Goal: Task Accomplishment & Management: Use online tool/utility

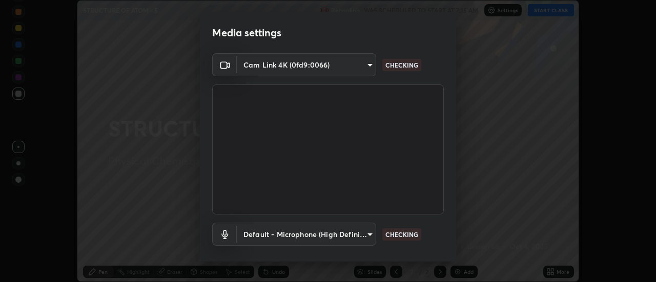
scroll to position [54, 0]
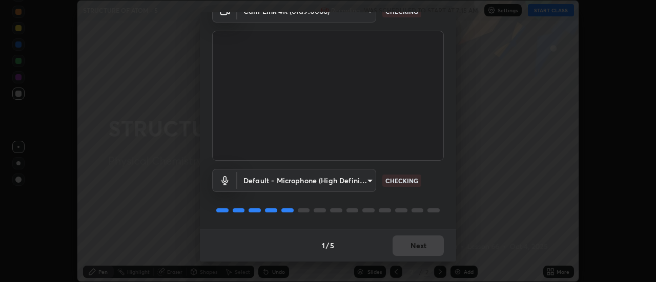
click at [423, 247] on div "1 / 5 Next" at bounding box center [328, 245] width 256 height 33
click at [422, 246] on div "1 / 5 Next" at bounding box center [328, 245] width 256 height 33
click at [421, 248] on div "1 / 5 Next" at bounding box center [328, 245] width 256 height 33
click at [418, 249] on div "1 / 5 Next" at bounding box center [328, 245] width 256 height 33
click at [417, 254] on div "1 / 5 Next" at bounding box center [328, 245] width 256 height 33
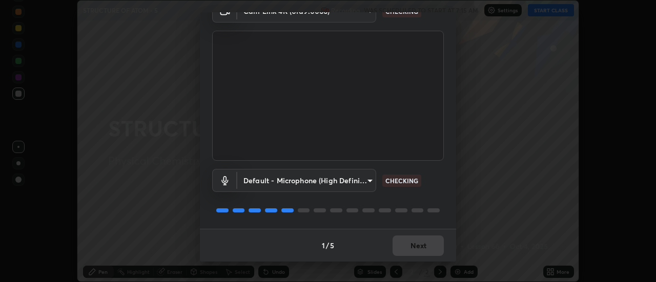
click at [417, 254] on div "1 / 5 Next" at bounding box center [328, 245] width 256 height 33
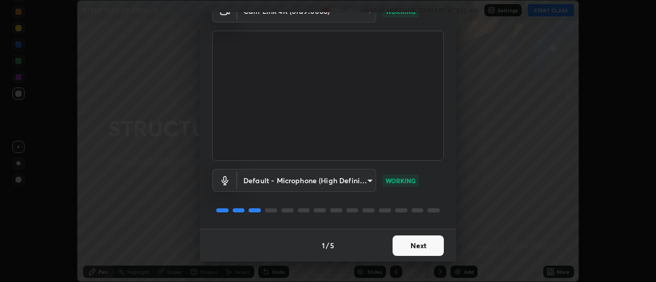
click at [422, 246] on button "Next" at bounding box center [418, 246] width 51 height 21
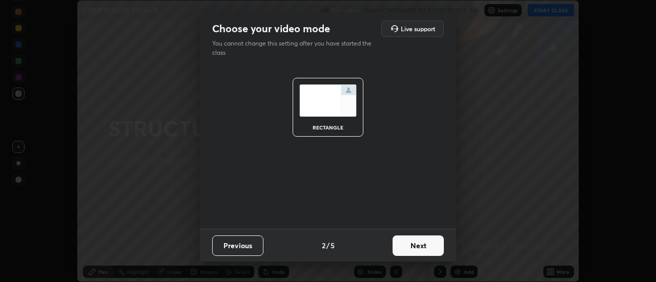
click at [425, 247] on button "Next" at bounding box center [418, 246] width 51 height 21
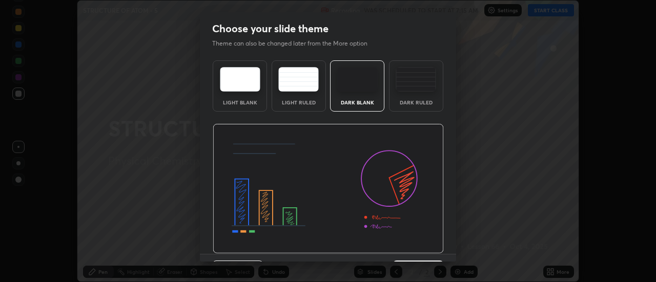
click at [417, 91] on img at bounding box center [416, 79] width 40 height 25
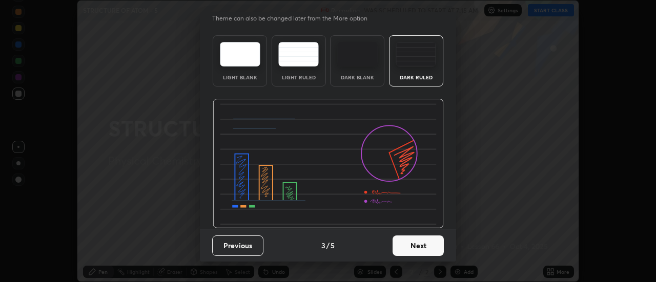
click at [428, 245] on button "Next" at bounding box center [418, 246] width 51 height 21
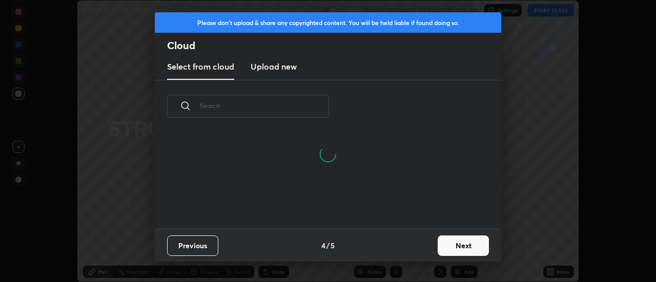
scroll to position [96, 329]
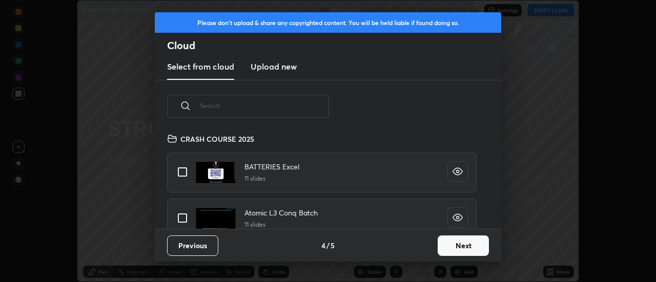
click at [464, 253] on button "Next" at bounding box center [463, 246] width 51 height 21
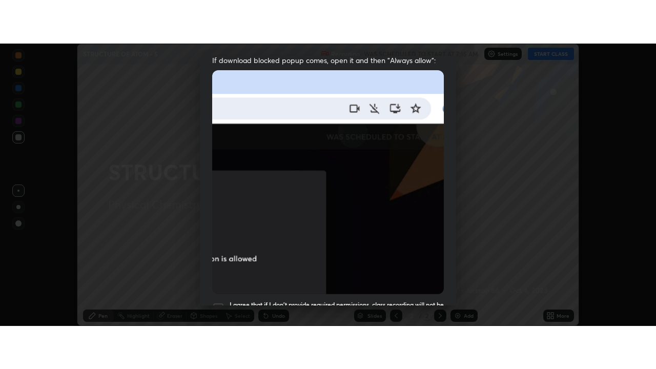
scroll to position [263, 0]
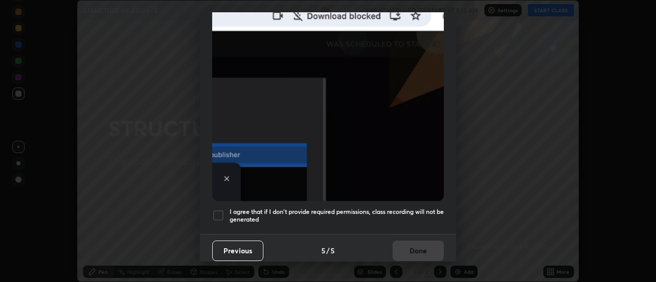
click at [217, 211] on div at bounding box center [218, 216] width 12 height 12
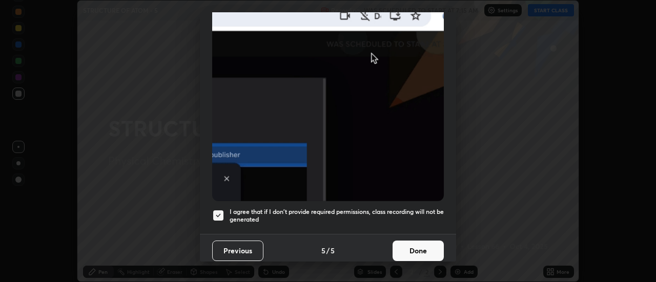
click at [418, 249] on button "Done" at bounding box center [418, 251] width 51 height 21
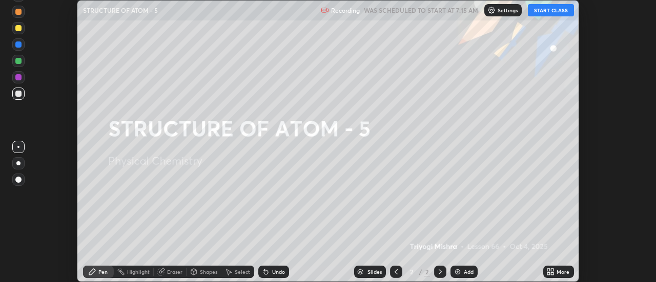
click at [558, 275] on div "More" at bounding box center [563, 272] width 13 height 5
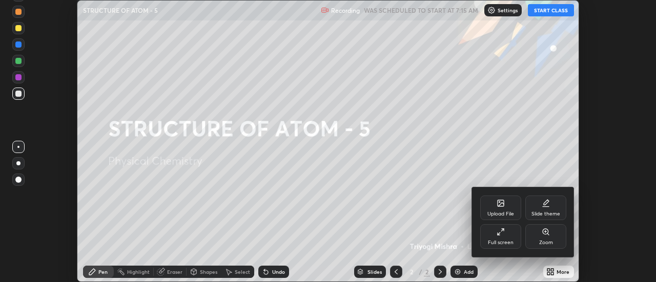
click at [506, 235] on div "Full screen" at bounding box center [500, 237] width 41 height 25
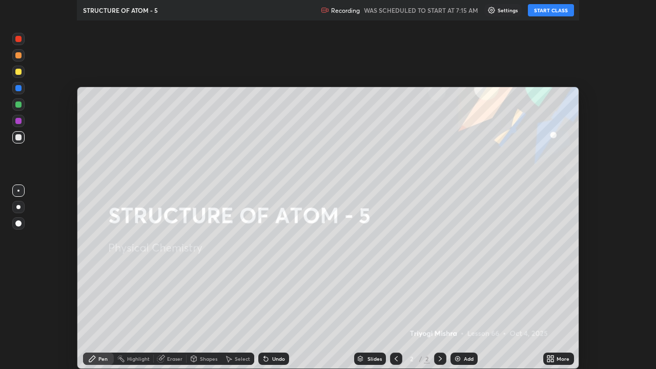
scroll to position [369, 656]
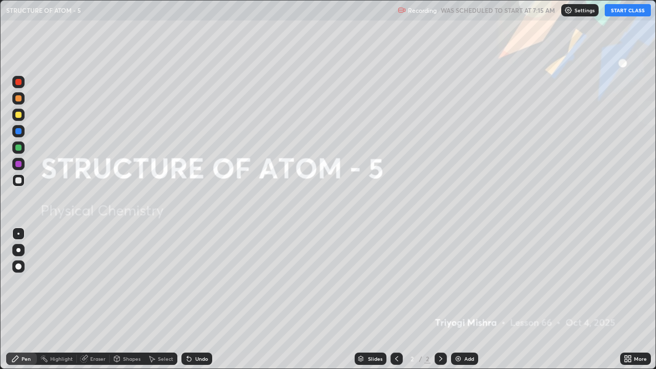
click at [630, 7] on button "START CLASS" at bounding box center [628, 10] width 46 height 12
click at [19, 252] on div at bounding box center [18, 250] width 4 height 4
click at [458, 282] on img at bounding box center [458, 359] width 8 height 8
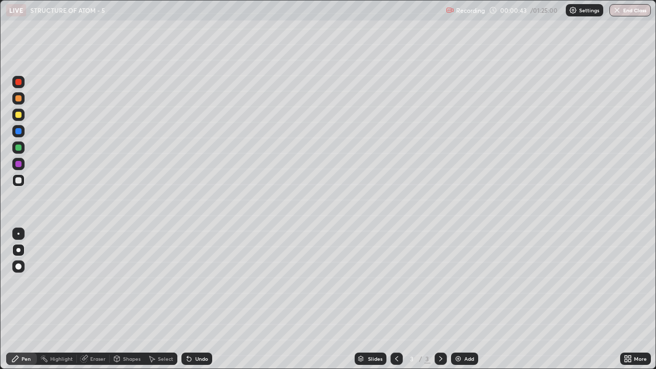
click at [127, 282] on div "Shapes" at bounding box center [131, 358] width 17 height 5
click at [23, 282] on div "Pen" at bounding box center [26, 358] width 9 height 5
click at [18, 234] on div at bounding box center [18, 234] width 2 height 2
click at [14, 115] on div at bounding box center [18, 115] width 12 height 12
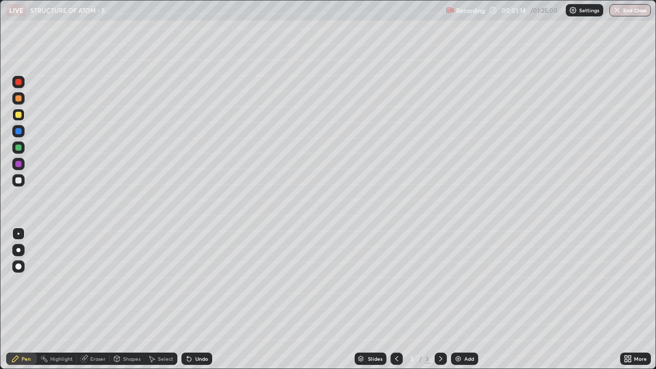
click at [17, 116] on div at bounding box center [18, 115] width 6 height 6
click at [18, 182] on div at bounding box center [18, 180] width 6 height 6
click at [18, 181] on div at bounding box center [18, 180] width 6 height 6
click at [127, 282] on div "Shapes" at bounding box center [131, 358] width 17 height 5
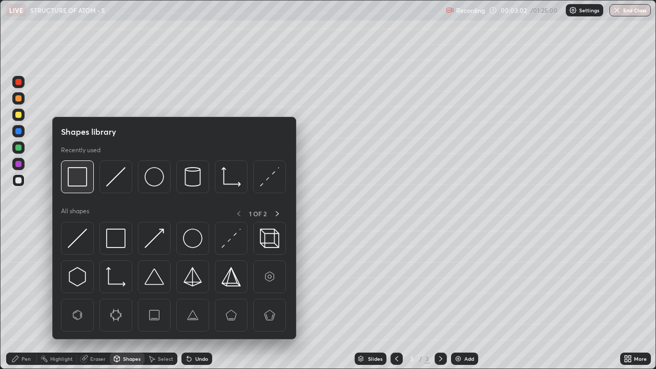
click at [78, 178] on img at bounding box center [77, 176] width 19 height 19
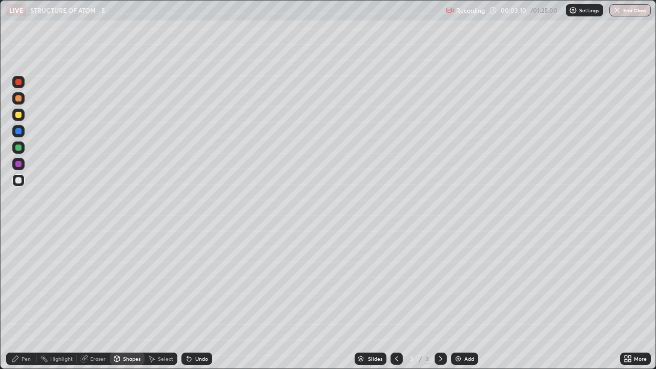
click at [19, 282] on icon at bounding box center [15, 359] width 8 height 8
click at [19, 117] on div at bounding box center [18, 115] width 6 height 6
click at [16, 116] on div at bounding box center [18, 115] width 6 height 6
click at [126, 282] on div "Shapes" at bounding box center [131, 358] width 17 height 5
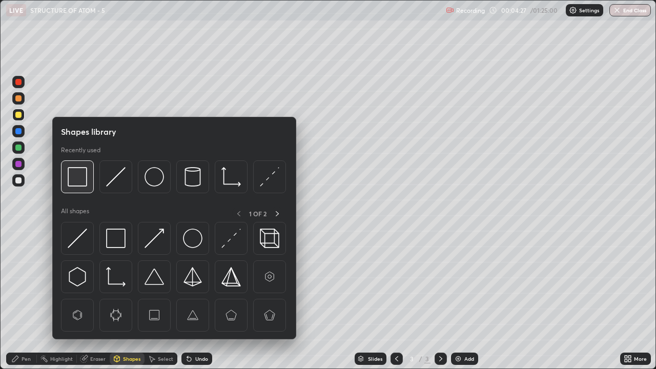
click at [83, 176] on img at bounding box center [77, 176] width 19 height 19
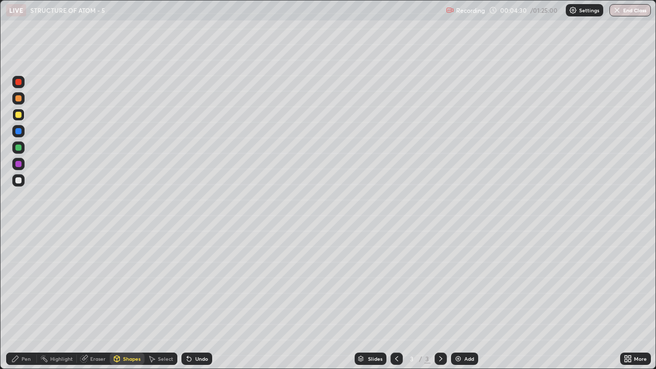
click at [24, 282] on div "Pen" at bounding box center [26, 358] width 9 height 5
click at [131, 282] on div "Shapes" at bounding box center [131, 358] width 17 height 5
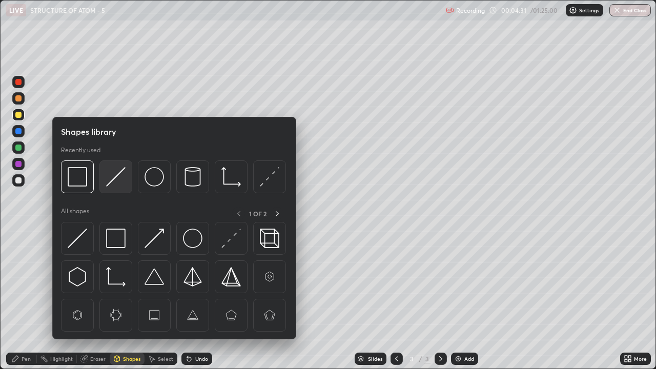
click at [115, 177] on img at bounding box center [115, 176] width 19 height 19
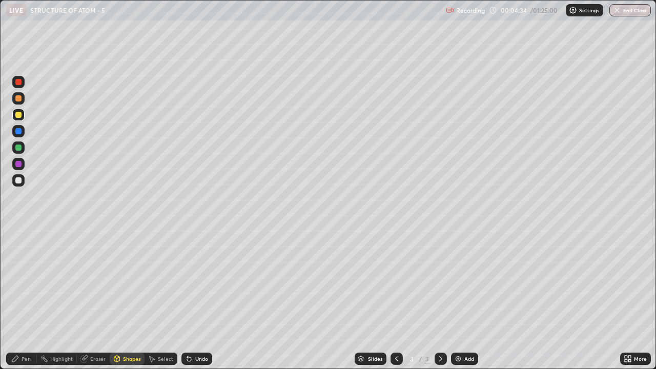
click at [23, 282] on div "Pen" at bounding box center [21, 359] width 31 height 12
click at [130, 282] on div "Shapes" at bounding box center [131, 358] width 17 height 5
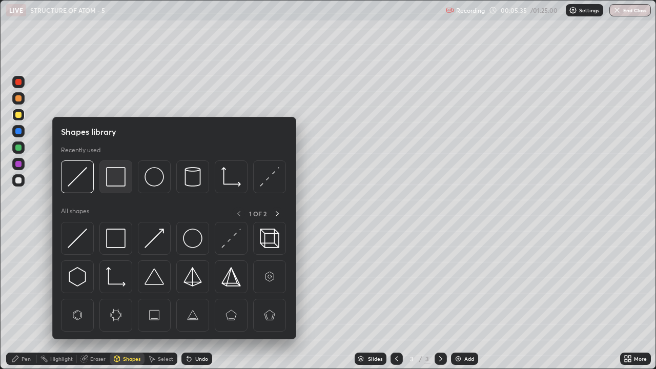
click at [116, 178] on img at bounding box center [115, 176] width 19 height 19
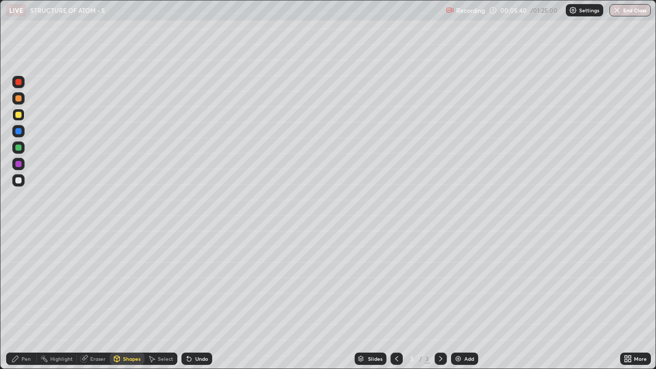
click at [19, 282] on div "Pen" at bounding box center [21, 359] width 31 height 12
click at [61, 282] on div "Highlight" at bounding box center [57, 359] width 40 height 12
click at [27, 282] on div "Pen" at bounding box center [26, 358] width 9 height 5
click at [21, 181] on div at bounding box center [18, 180] width 6 height 6
click at [18, 183] on div at bounding box center [18, 180] width 6 height 6
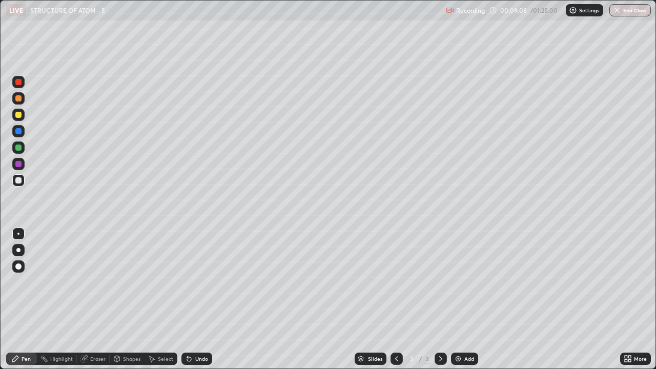
click at [464, 282] on div "Add" at bounding box center [469, 358] width 10 height 5
click at [60, 282] on div "Highlight" at bounding box center [61, 358] width 23 height 5
click at [92, 282] on div "Eraser" at bounding box center [93, 359] width 33 height 12
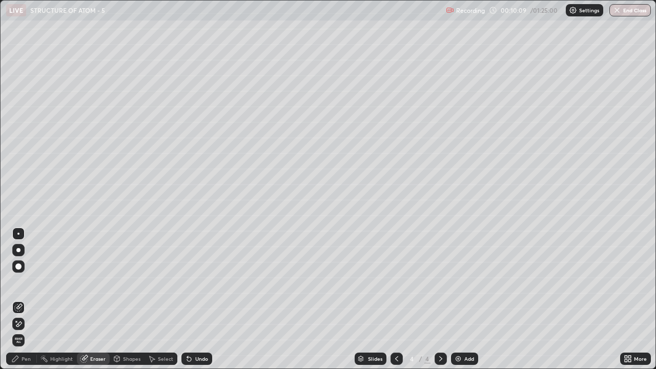
click at [18, 282] on span "Erase all" at bounding box center [18, 340] width 11 height 6
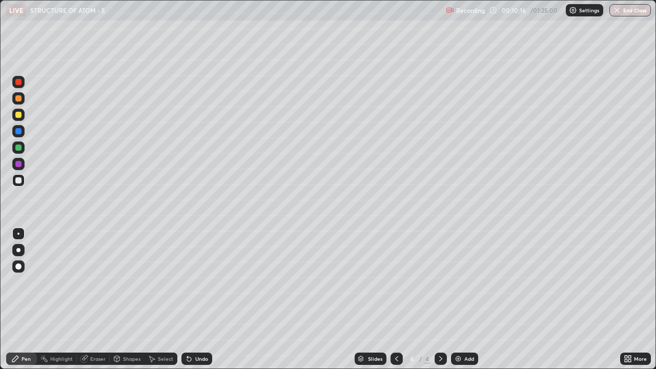
click at [18, 250] on div at bounding box center [18, 250] width 4 height 4
click at [18, 248] on div at bounding box center [18, 250] width 4 height 4
click at [128, 282] on div "Shapes" at bounding box center [131, 358] width 17 height 5
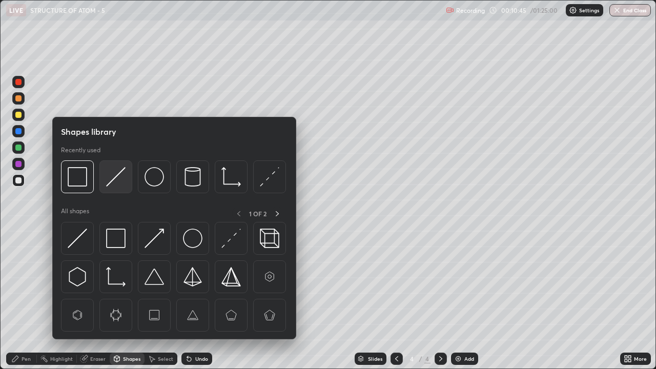
click at [116, 178] on img at bounding box center [115, 176] width 19 height 19
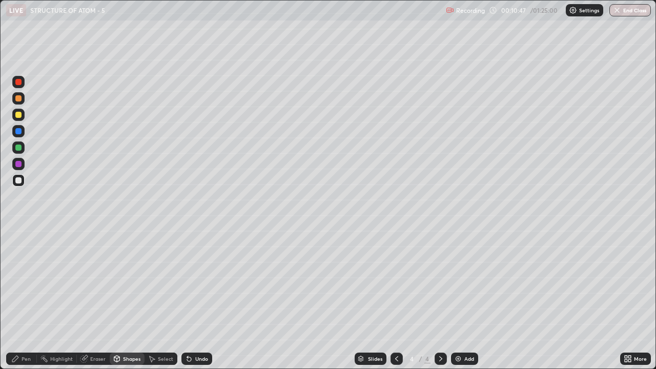
click at [24, 282] on div "Pen" at bounding box center [26, 358] width 9 height 5
click at [96, 282] on div "Eraser" at bounding box center [97, 358] width 15 height 5
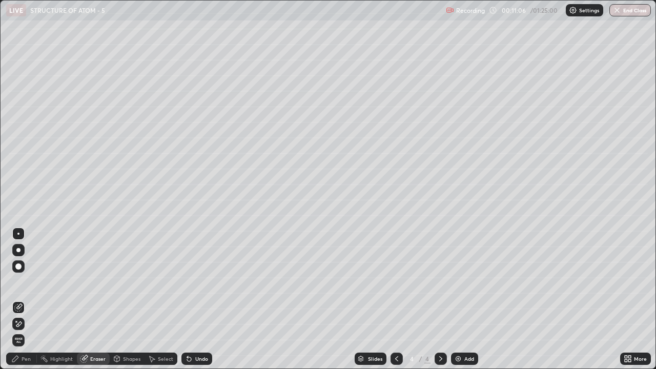
click at [24, 282] on div "Pen" at bounding box center [26, 358] width 9 height 5
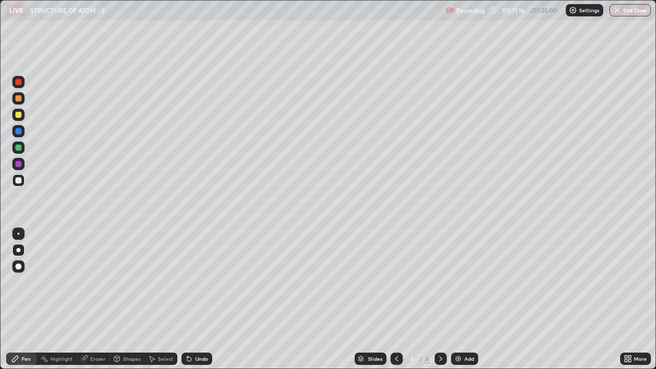
click at [93, 282] on div "Eraser" at bounding box center [97, 358] width 15 height 5
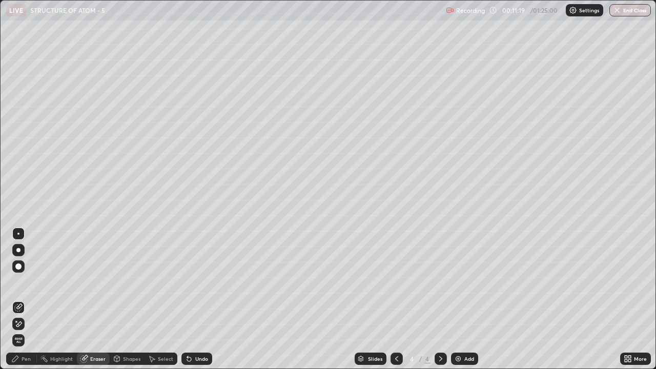
click at [26, 282] on div "Pen" at bounding box center [26, 358] width 9 height 5
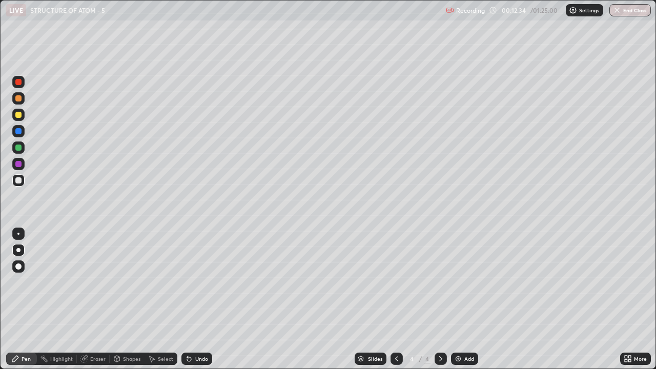
click at [18, 234] on div at bounding box center [18, 234] width 2 height 2
click at [125, 282] on div "Shapes" at bounding box center [131, 358] width 17 height 5
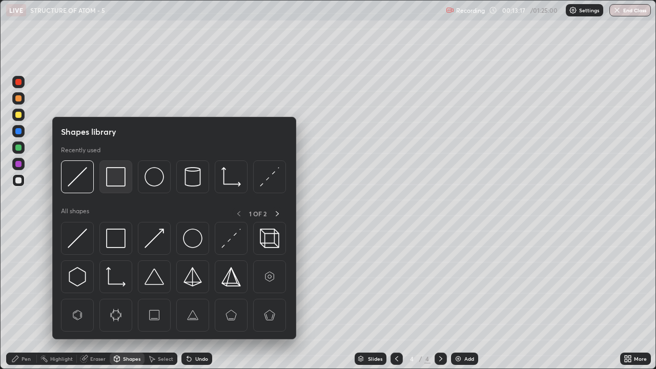
click at [116, 180] on img at bounding box center [115, 176] width 19 height 19
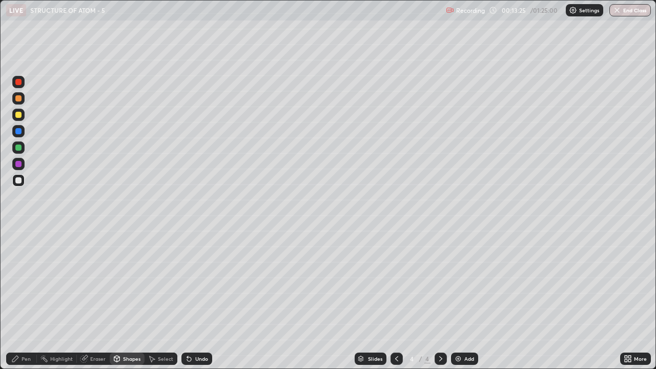
click at [58, 282] on div "Highlight" at bounding box center [61, 358] width 23 height 5
click at [22, 282] on div "Pen" at bounding box center [26, 358] width 9 height 5
click at [18, 250] on div at bounding box center [18, 250] width 4 height 4
click at [18, 248] on div at bounding box center [18, 250] width 4 height 4
click at [460, 282] on img at bounding box center [458, 359] width 8 height 8
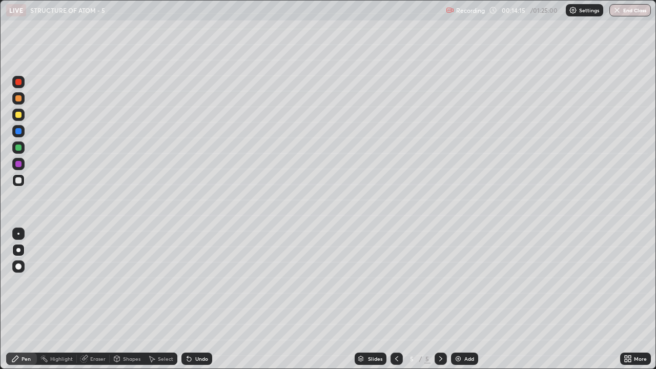
click at [94, 282] on div "Eraser" at bounding box center [97, 358] width 15 height 5
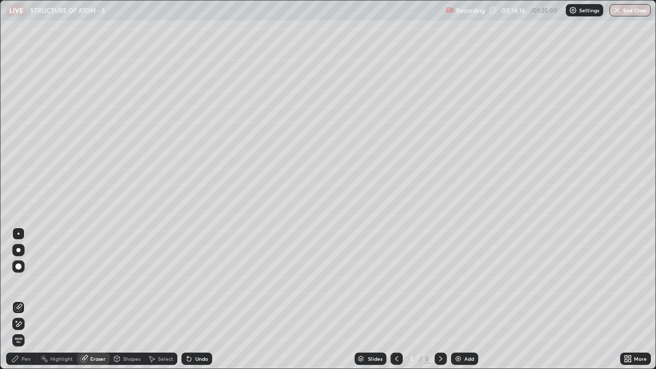
click at [18, 282] on span "Erase all" at bounding box center [18, 340] width 11 height 6
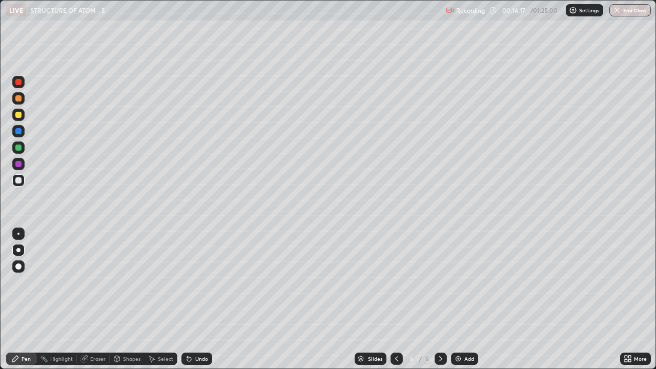
click at [396, 282] on icon at bounding box center [397, 359] width 8 height 8
click at [129, 282] on div "Shapes" at bounding box center [131, 358] width 17 height 5
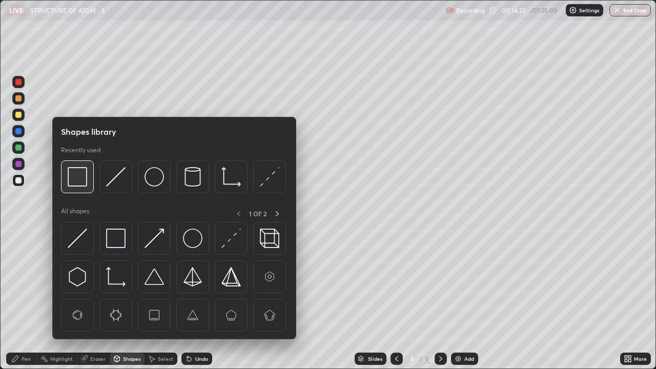
click at [83, 179] on img at bounding box center [77, 176] width 19 height 19
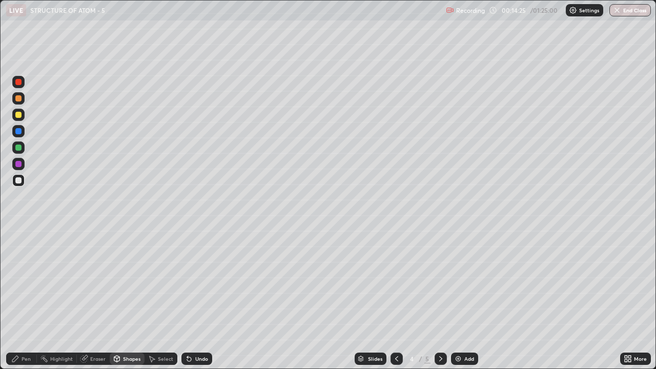
click at [25, 282] on div "Pen" at bounding box center [26, 358] width 9 height 5
click at [129, 282] on div "Shapes" at bounding box center [131, 358] width 17 height 5
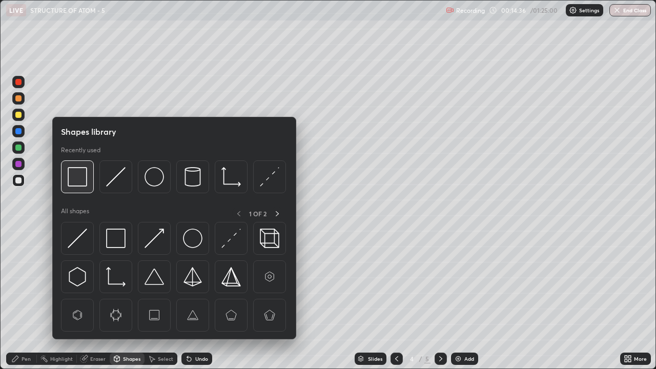
click at [80, 180] on img at bounding box center [77, 176] width 19 height 19
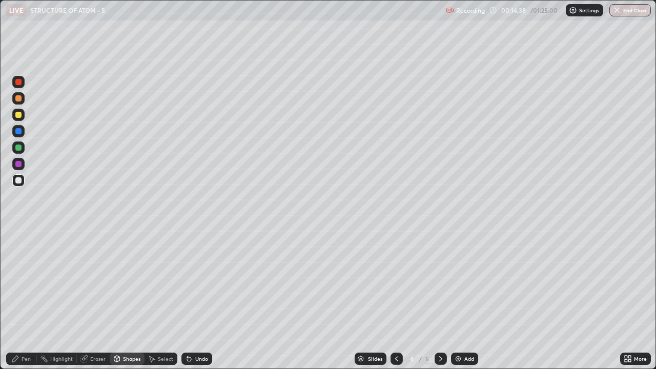
click at [66, 282] on div "Highlight" at bounding box center [61, 358] width 23 height 5
click at [439, 282] on icon at bounding box center [441, 359] width 8 height 8
click at [30, 282] on div "Pen" at bounding box center [26, 358] width 9 height 5
click at [95, 282] on div "Eraser" at bounding box center [97, 358] width 15 height 5
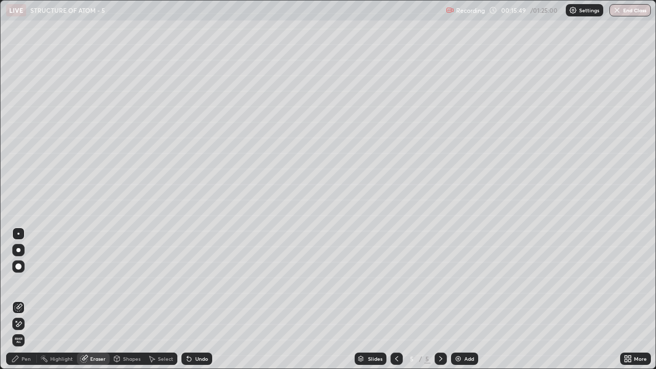
click at [26, 282] on div "Pen" at bounding box center [26, 358] width 9 height 5
click at [25, 282] on div "Pen" at bounding box center [26, 358] width 9 height 5
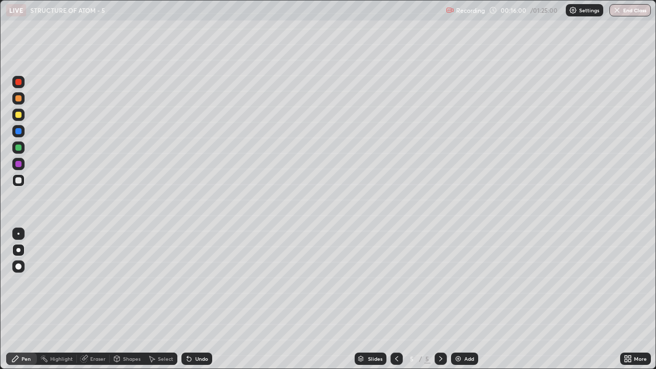
click at [18, 233] on div at bounding box center [18, 234] width 2 height 2
click at [18, 234] on div at bounding box center [18, 234] width 2 height 2
click at [125, 282] on div "Shapes" at bounding box center [131, 358] width 17 height 5
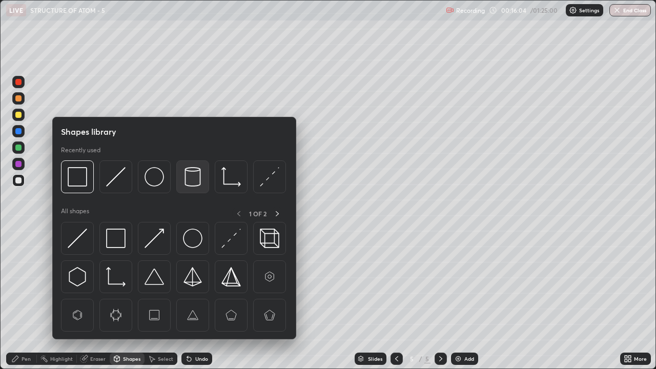
click at [188, 177] on img at bounding box center [192, 176] width 19 height 19
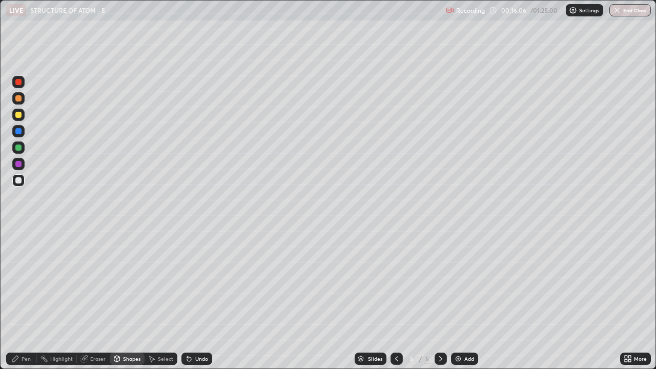
click at [24, 282] on div "Pen" at bounding box center [26, 358] width 9 height 5
click at [23, 282] on div "Pen" at bounding box center [21, 359] width 31 height 12
click at [94, 282] on div "Eraser" at bounding box center [97, 358] width 15 height 5
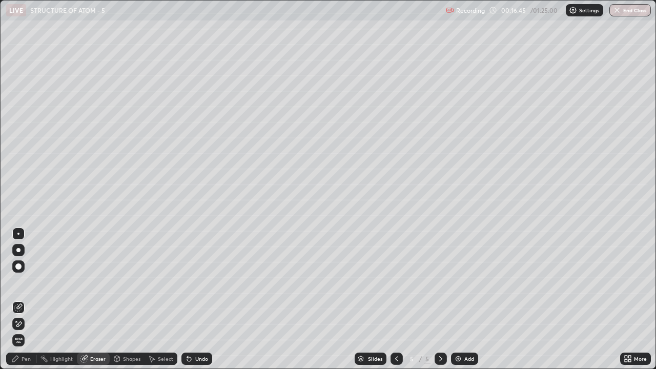
click at [21, 282] on div "Pen" at bounding box center [21, 359] width 31 height 12
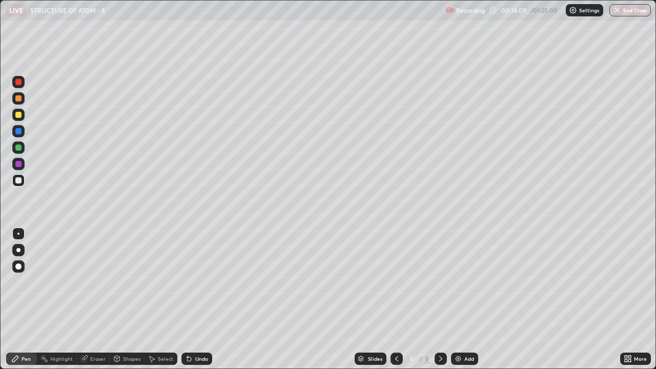
click at [18, 116] on div at bounding box center [18, 115] width 6 height 6
click at [18, 114] on div at bounding box center [18, 115] width 6 height 6
click at [128, 282] on div "Shapes" at bounding box center [131, 358] width 17 height 5
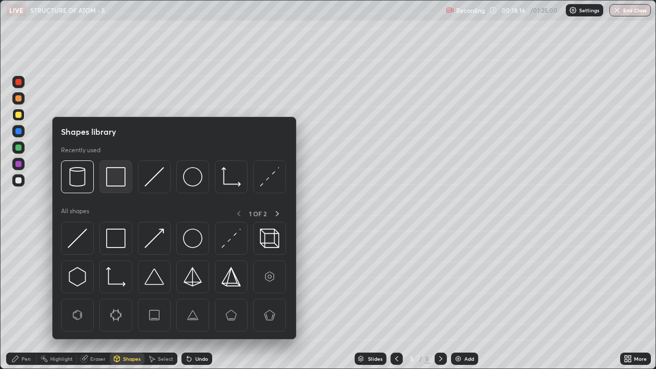
click at [113, 176] on img at bounding box center [115, 176] width 19 height 19
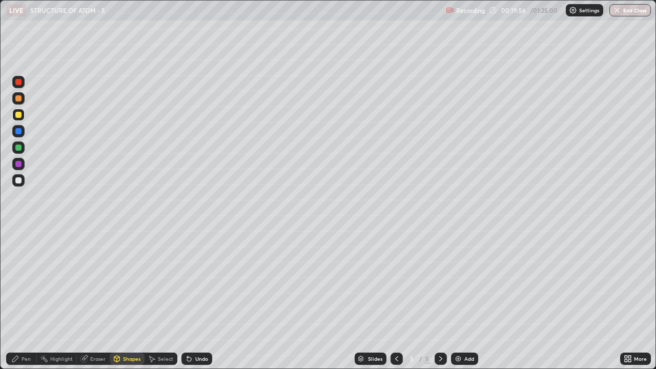
click at [459, 282] on img at bounding box center [458, 359] width 8 height 8
click at [23, 282] on div "Pen" at bounding box center [26, 358] width 9 height 5
click at [21, 282] on div "Pen" at bounding box center [21, 359] width 31 height 12
click at [100, 282] on div "Eraser" at bounding box center [93, 359] width 33 height 12
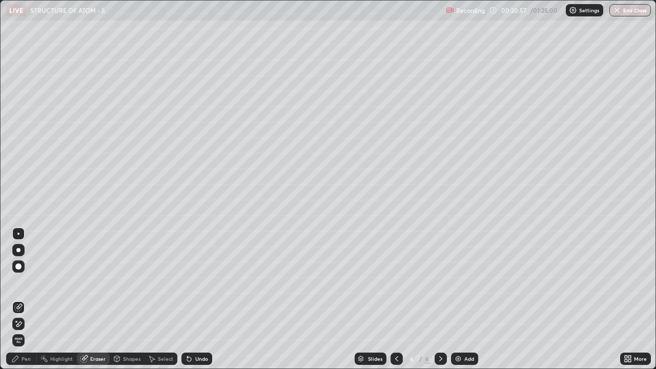
click at [18, 282] on span "Erase all" at bounding box center [18, 340] width 11 height 6
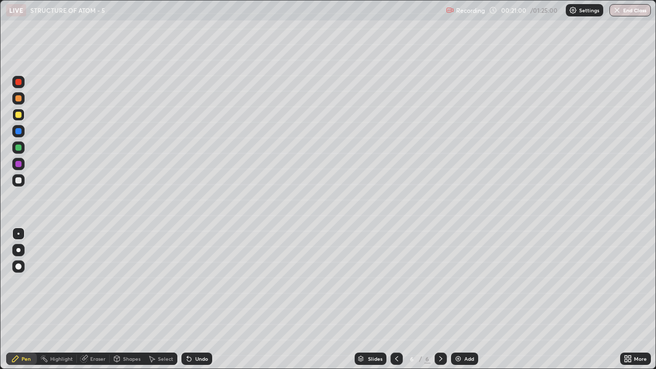
click at [394, 282] on div at bounding box center [397, 359] width 12 height 21
click at [635, 11] on button "End Class" at bounding box center [631, 10] width 42 height 12
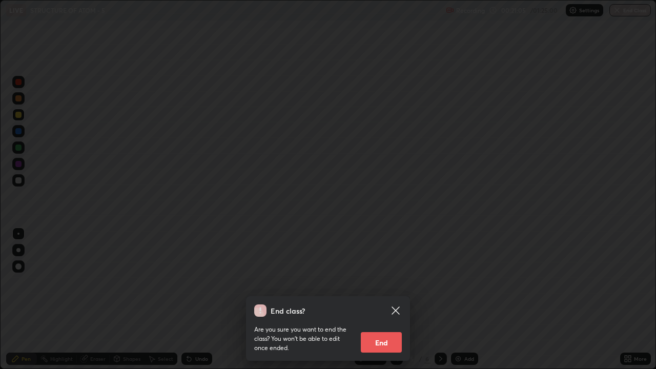
click at [387, 282] on button "End" at bounding box center [381, 342] width 41 height 21
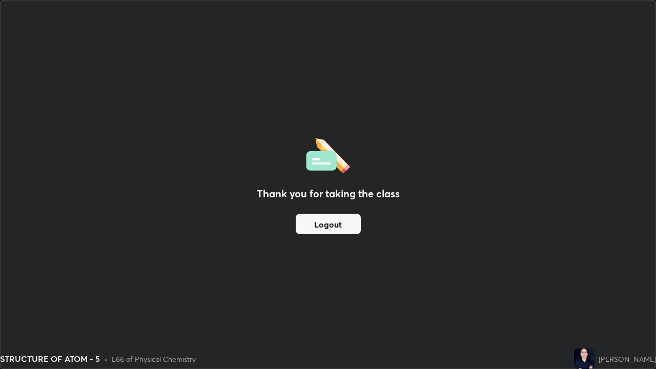
click at [335, 227] on button "Logout" at bounding box center [328, 224] width 65 height 21
click at [327, 221] on button "Logout" at bounding box center [328, 224] width 65 height 21
